Goal: Navigation & Orientation: Find specific page/section

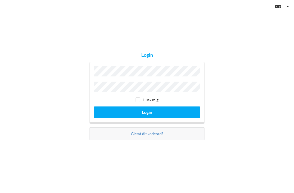
click at [147, 117] on button "Login" at bounding box center [147, 111] width 107 height 11
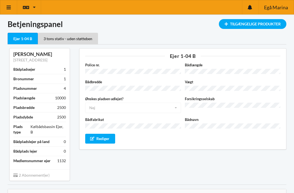
click at [276, 27] on div "Tilgængelige Produkter" at bounding box center [253, 24] width 68 height 10
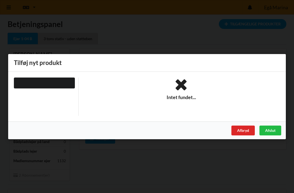
click at [34, 83] on div at bounding box center [44, 82] width 61 height 11
click at [245, 130] on div "Afbryd" at bounding box center [243, 130] width 23 height 10
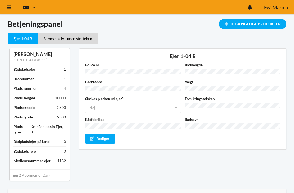
click at [58, 38] on div "3 tons stativ - uden støtteben" at bounding box center [68, 38] width 60 height 11
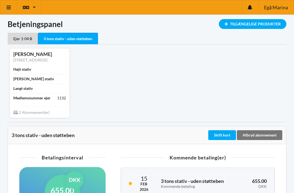
click at [12, 6] on link at bounding box center [8, 7] width 17 height 14
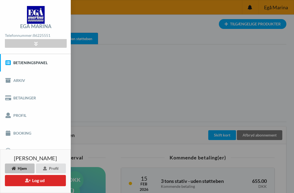
click at [20, 63] on link "Betjeningspanel" at bounding box center [35, 62] width 71 height 17
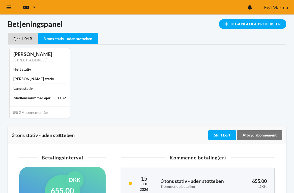
click at [275, 26] on div "Tilgængelige Produkter" at bounding box center [253, 24] width 68 height 10
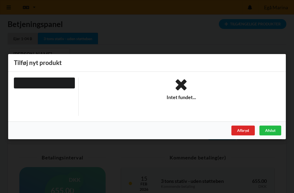
click at [247, 130] on div "Afbryd" at bounding box center [243, 130] width 23 height 10
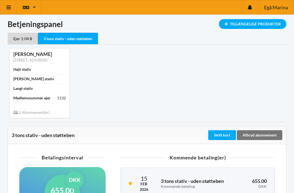
click at [9, 8] on icon at bounding box center [9, 7] width 6 height 5
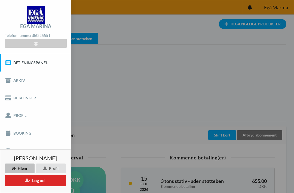
click at [264, 84] on div "[PERSON_NAME] Øster [STREET_ADDRESS] stativ Bredt stativ Langt stativ Medlemsnu…" at bounding box center [147, 82] width 287 height 77
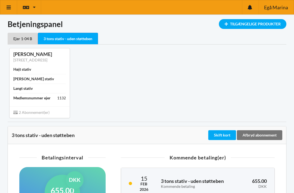
click at [21, 40] on div "Ejer 1-04 B" at bounding box center [23, 38] width 30 height 11
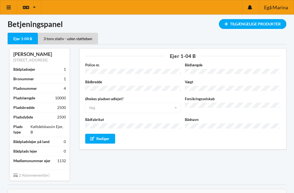
click at [273, 26] on div "Tilgængelige Produkter" at bounding box center [253, 24] width 68 height 10
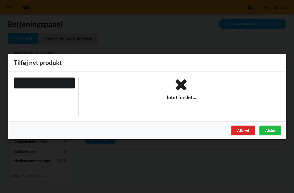
click at [246, 132] on div "Afbryd" at bounding box center [243, 130] width 23 height 10
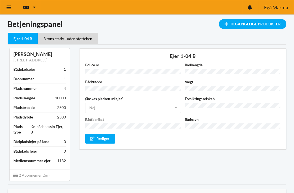
click at [10, 7] on icon at bounding box center [9, 7] width 6 height 5
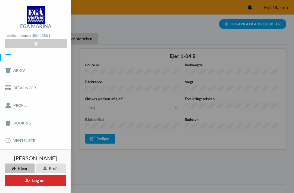
scroll to position [10, 0]
click at [25, 45] on div at bounding box center [36, 43] width 62 height 8
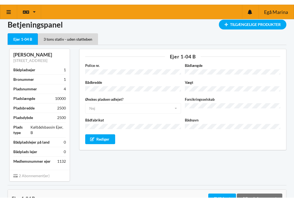
scroll to position [0, 0]
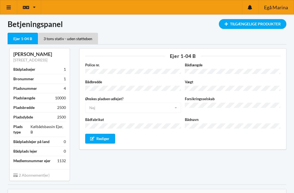
click at [251, 10] on icon at bounding box center [250, 7] width 4 height 5
click at [7, 8] on icon at bounding box center [9, 7] width 6 height 5
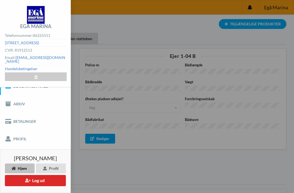
click at [34, 57] on link "[EMAIL_ADDRESS][DOMAIN_NAME]" at bounding box center [35, 59] width 61 height 8
